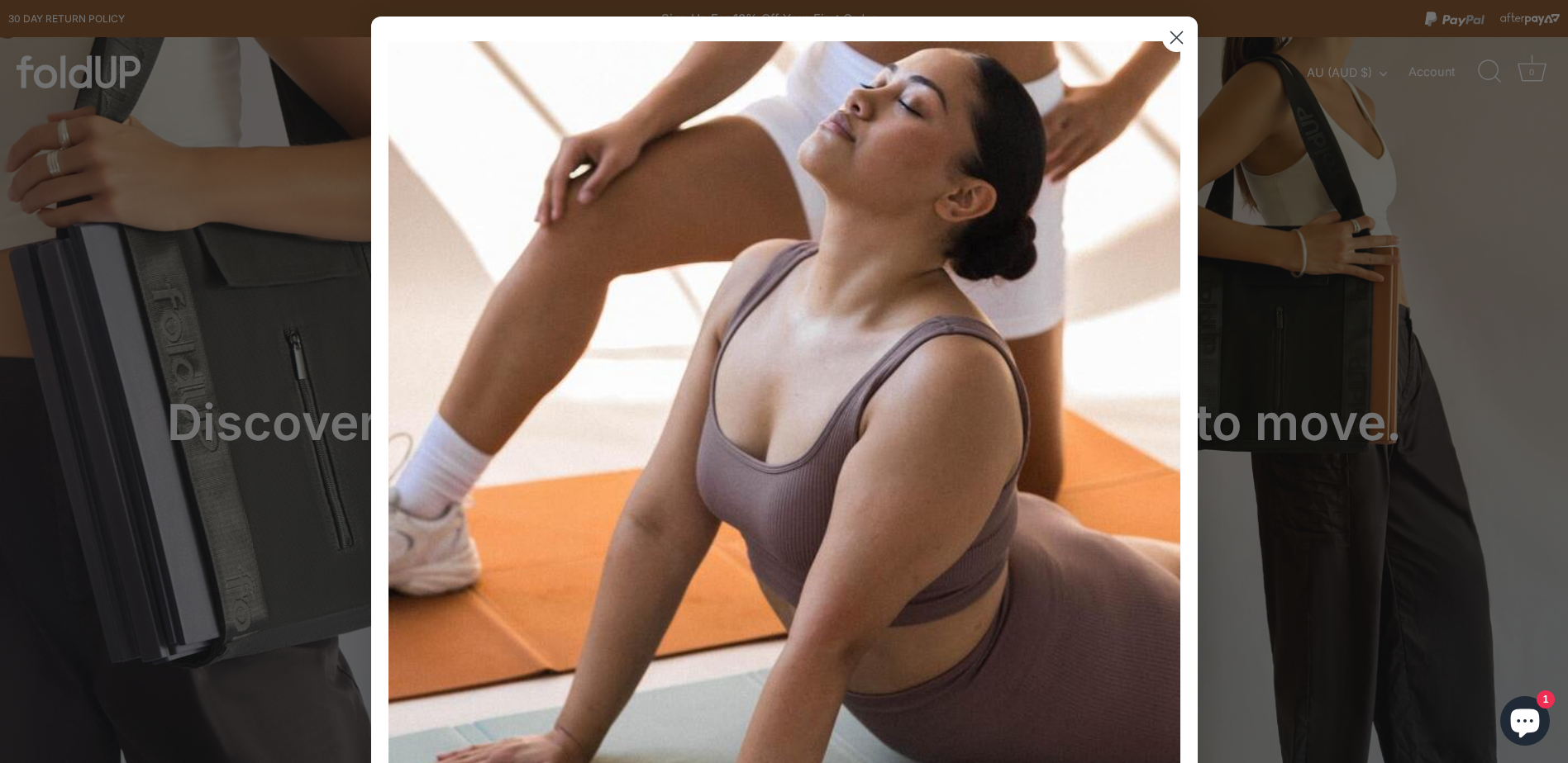
click at [1171, 35] on icon "Close dialog" at bounding box center [1176, 38] width 12 height 12
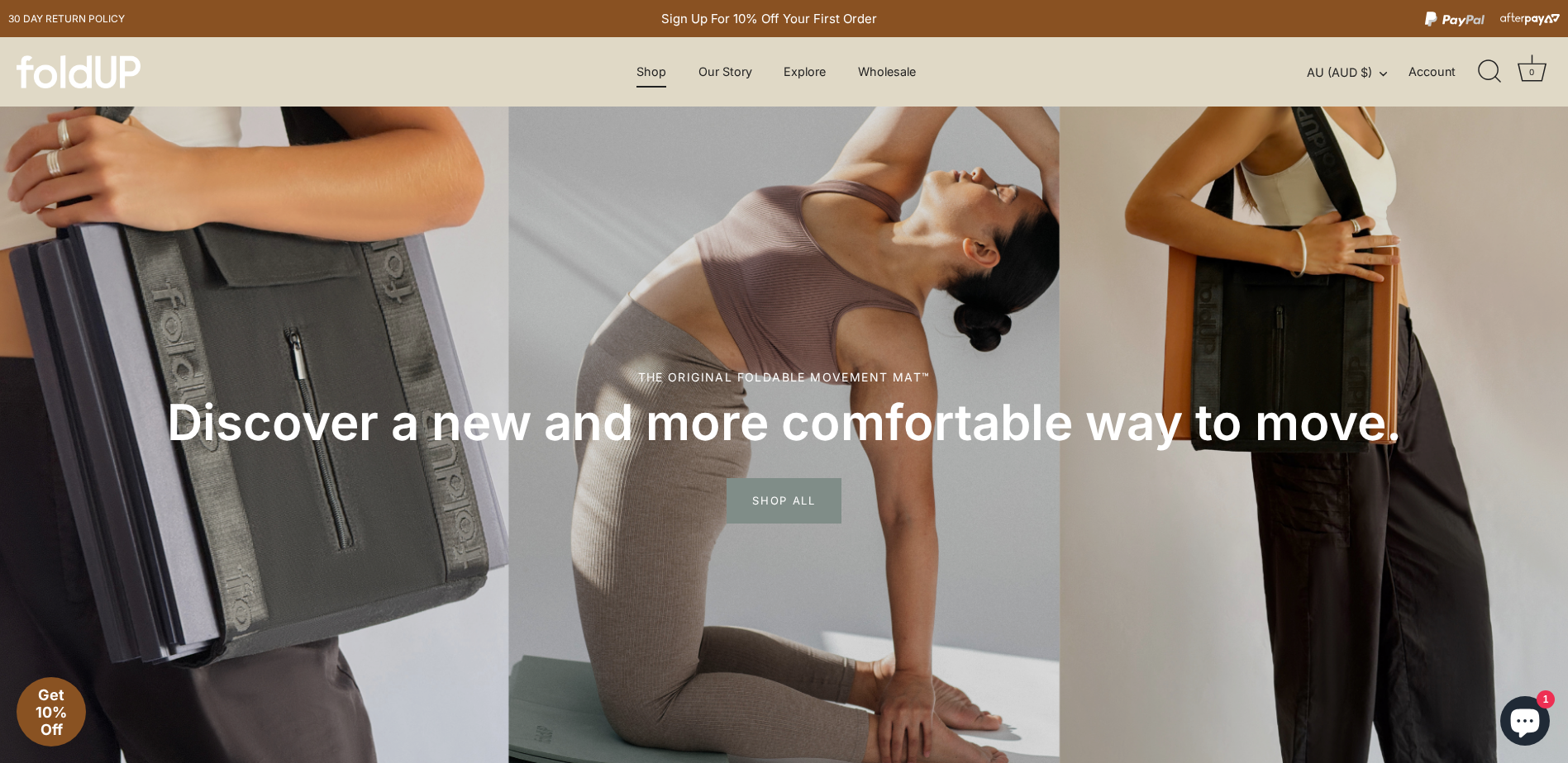
click at [659, 73] on link "Shop" at bounding box center [652, 71] width 59 height 31
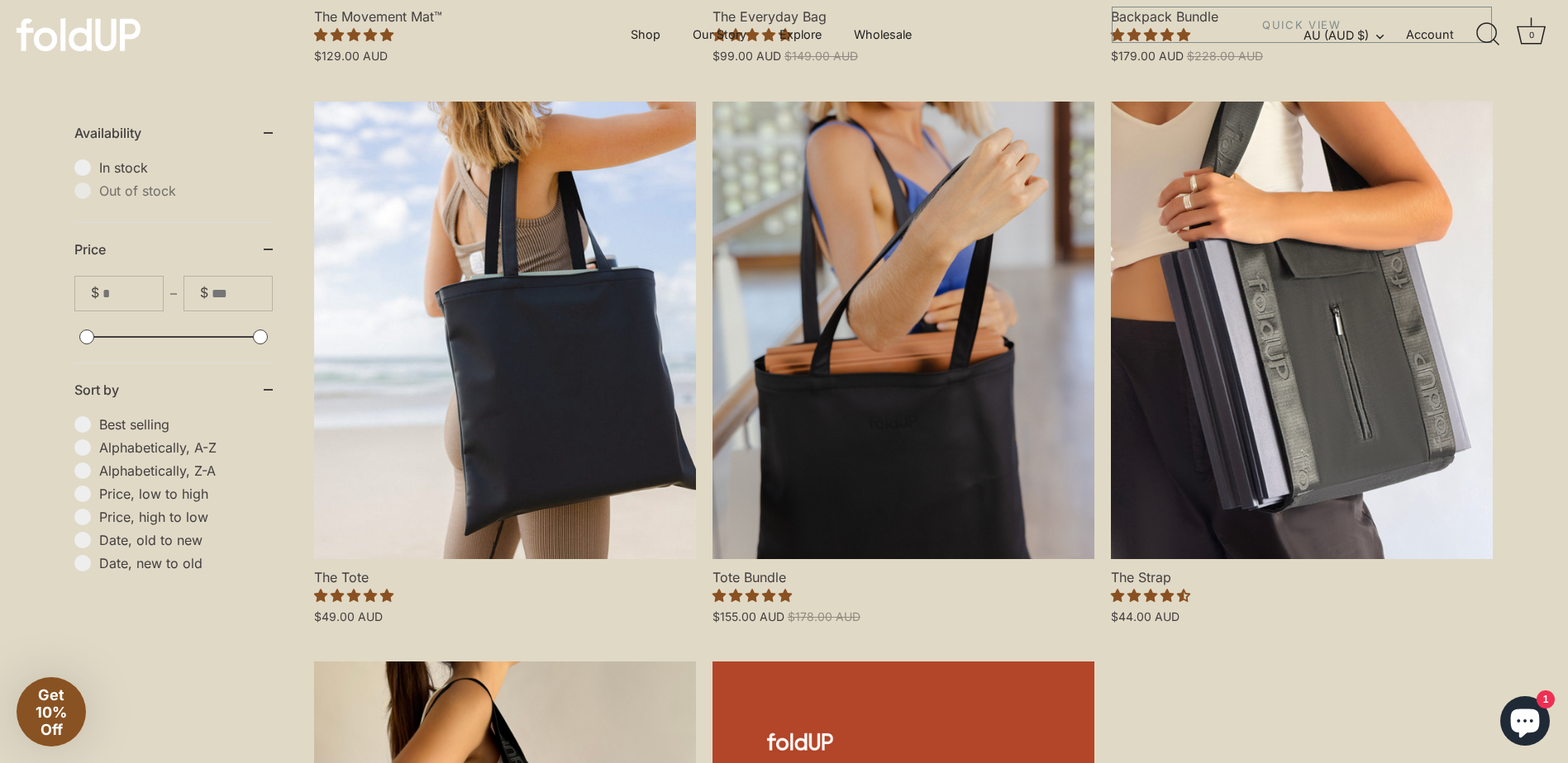
scroll to position [469, 0]
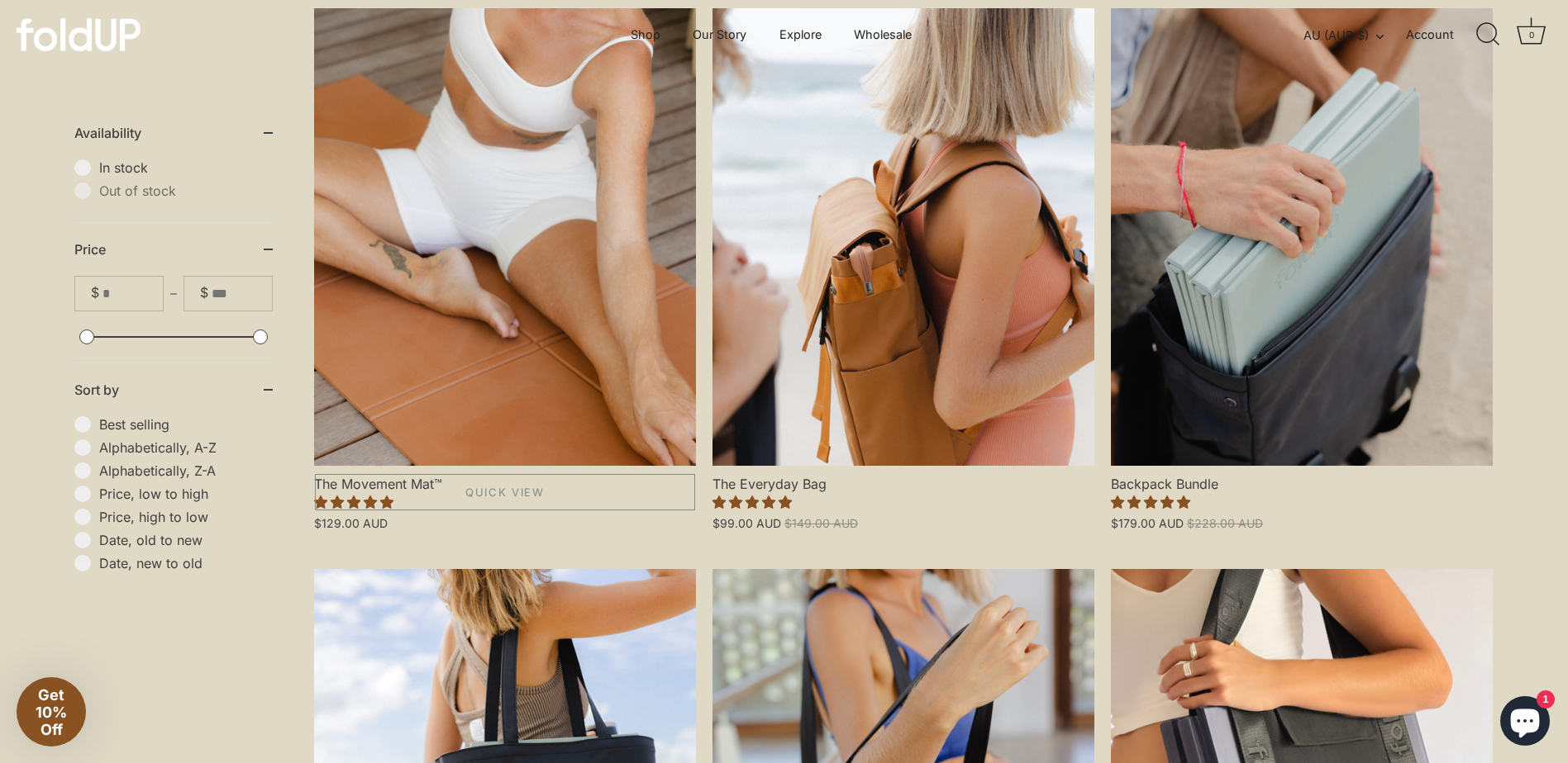
click at [558, 372] on link "The Movement Mat™" at bounding box center [505, 237] width 382 height 458
